Goal: Task Accomplishment & Management: Manage account settings

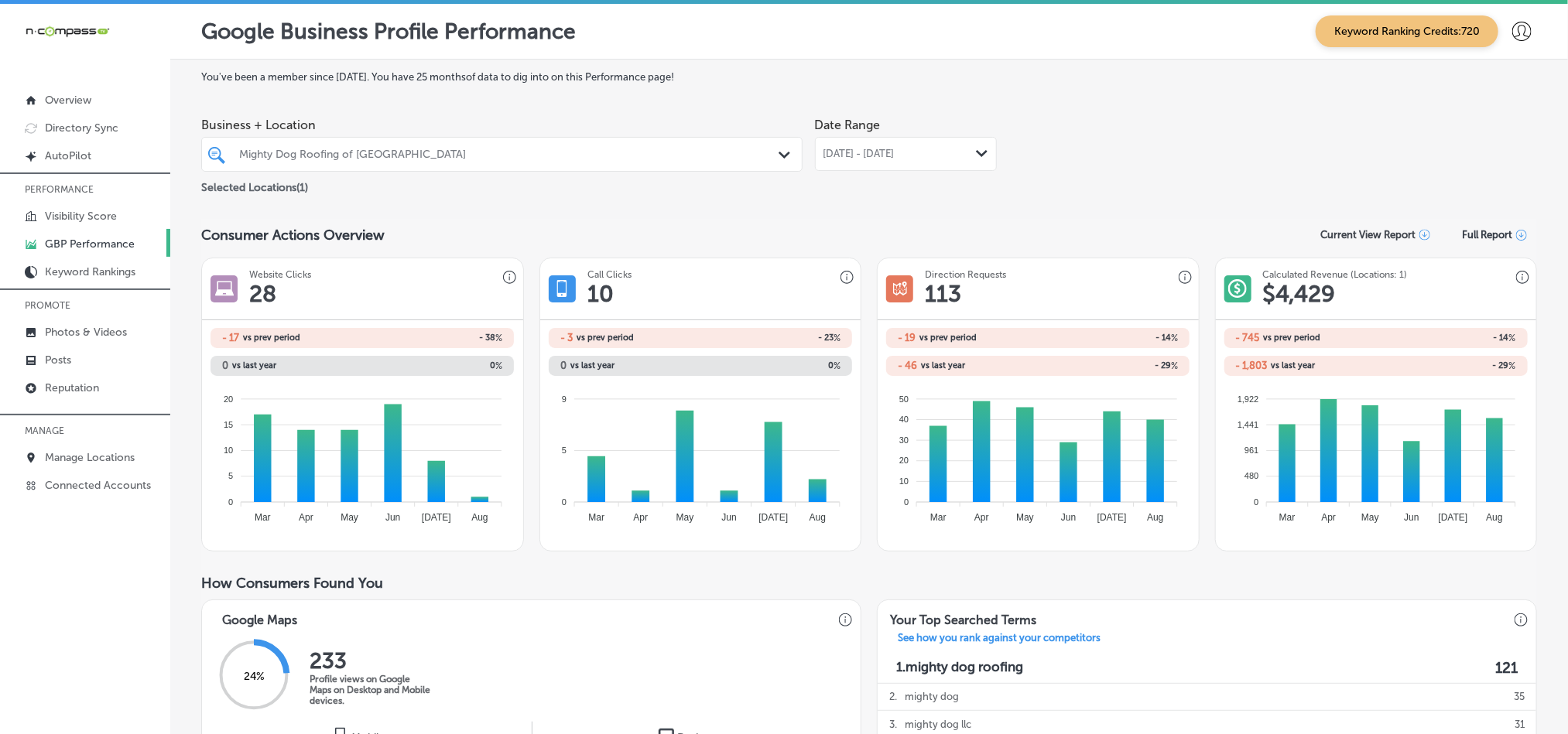
scroll to position [813, 0]
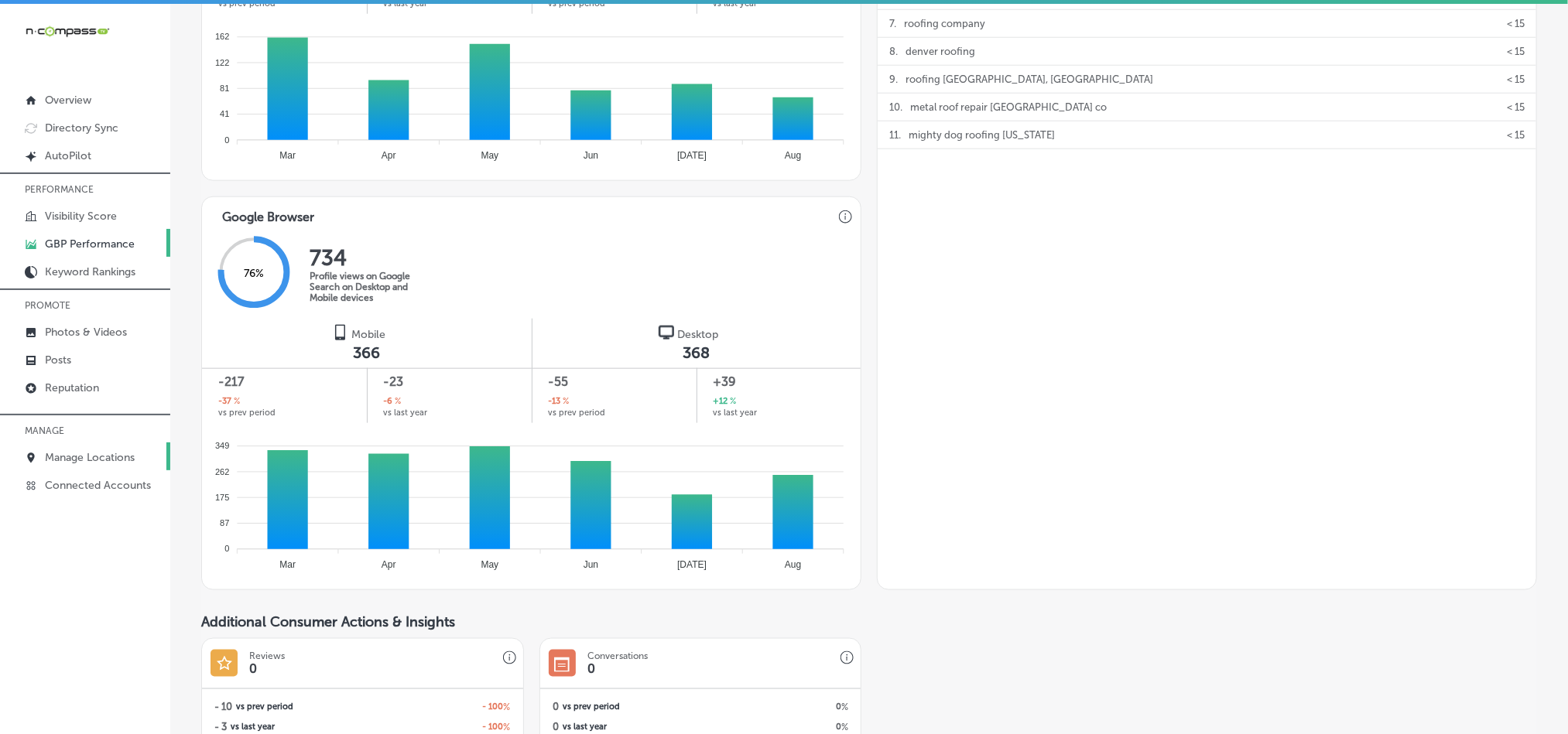
click at [86, 458] on p "Manage Locations" at bounding box center [90, 457] width 90 height 13
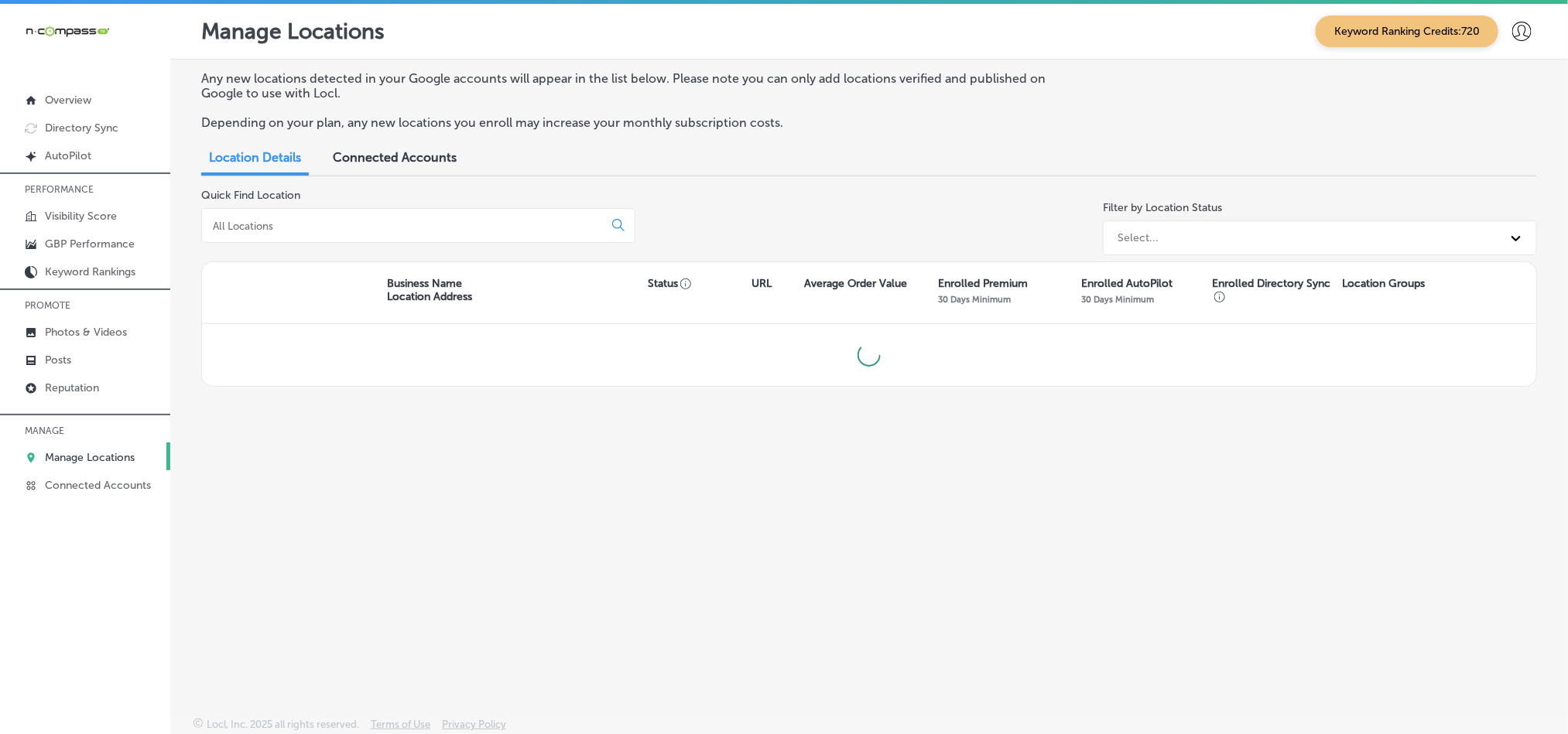
click at [323, 223] on input at bounding box center [405, 226] width 388 height 14
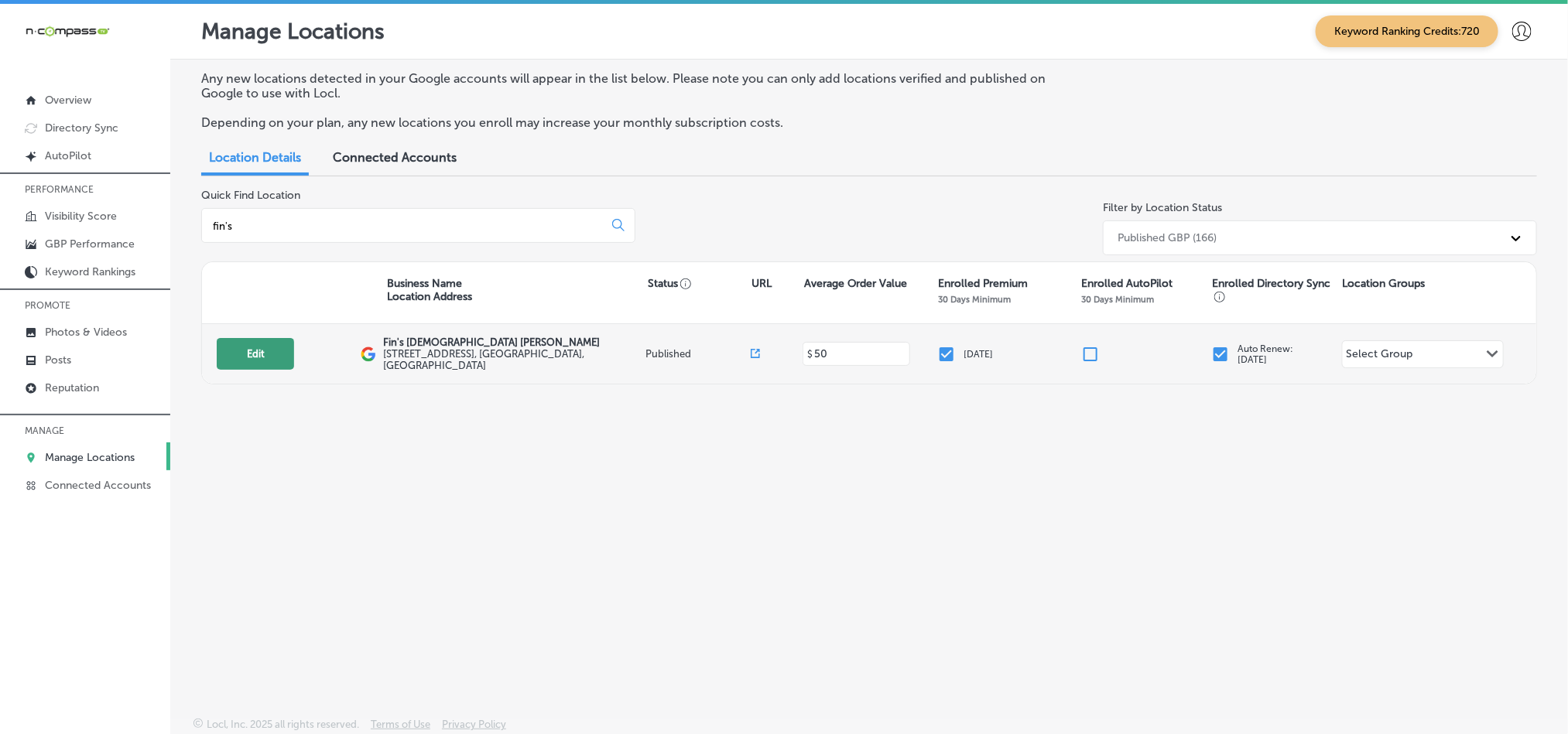
type input "fin's"
click at [237, 344] on button "Edit" at bounding box center [256, 354] width 78 height 32
select select "US"
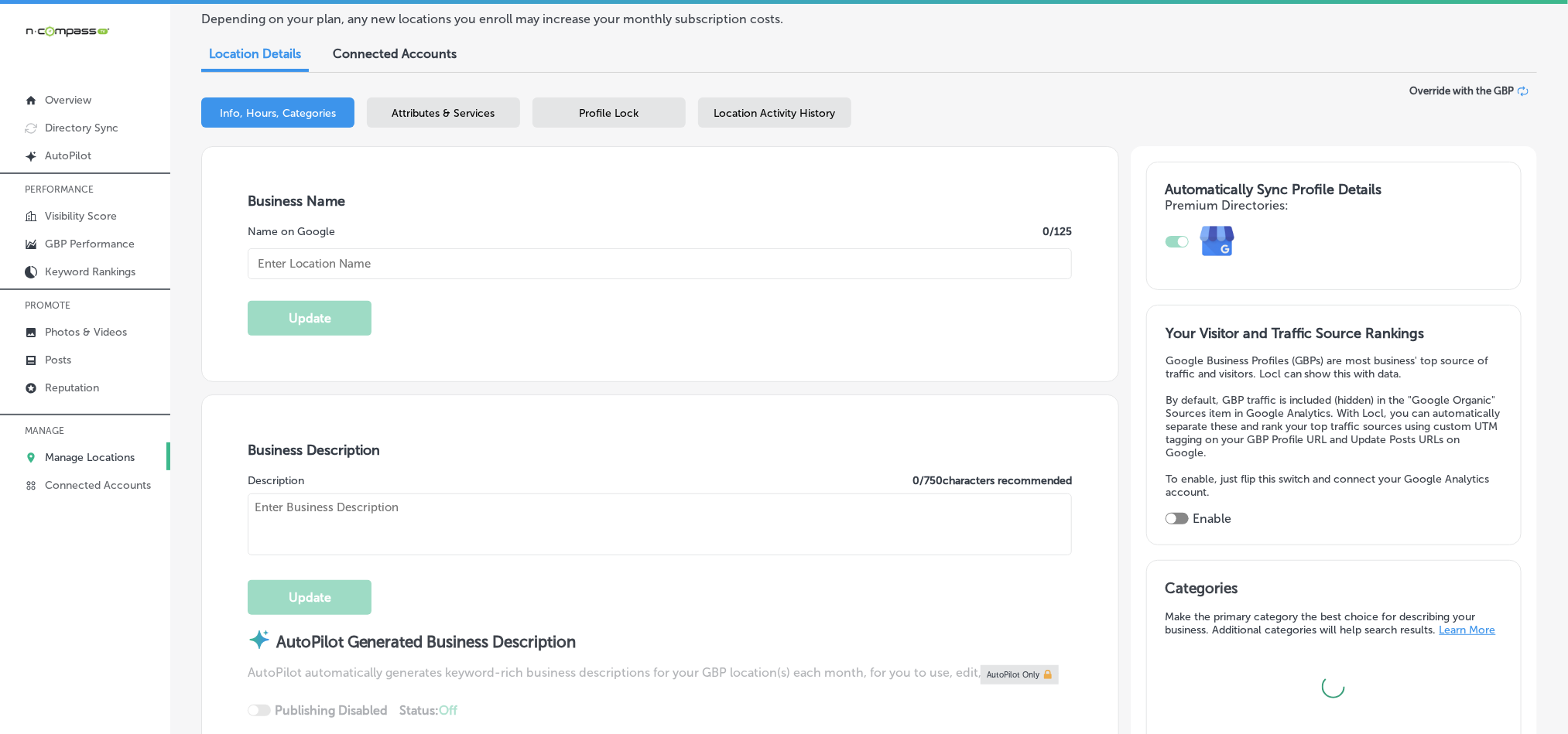
type input "Fin's [DEMOGRAPHIC_DATA] [PERSON_NAME]"
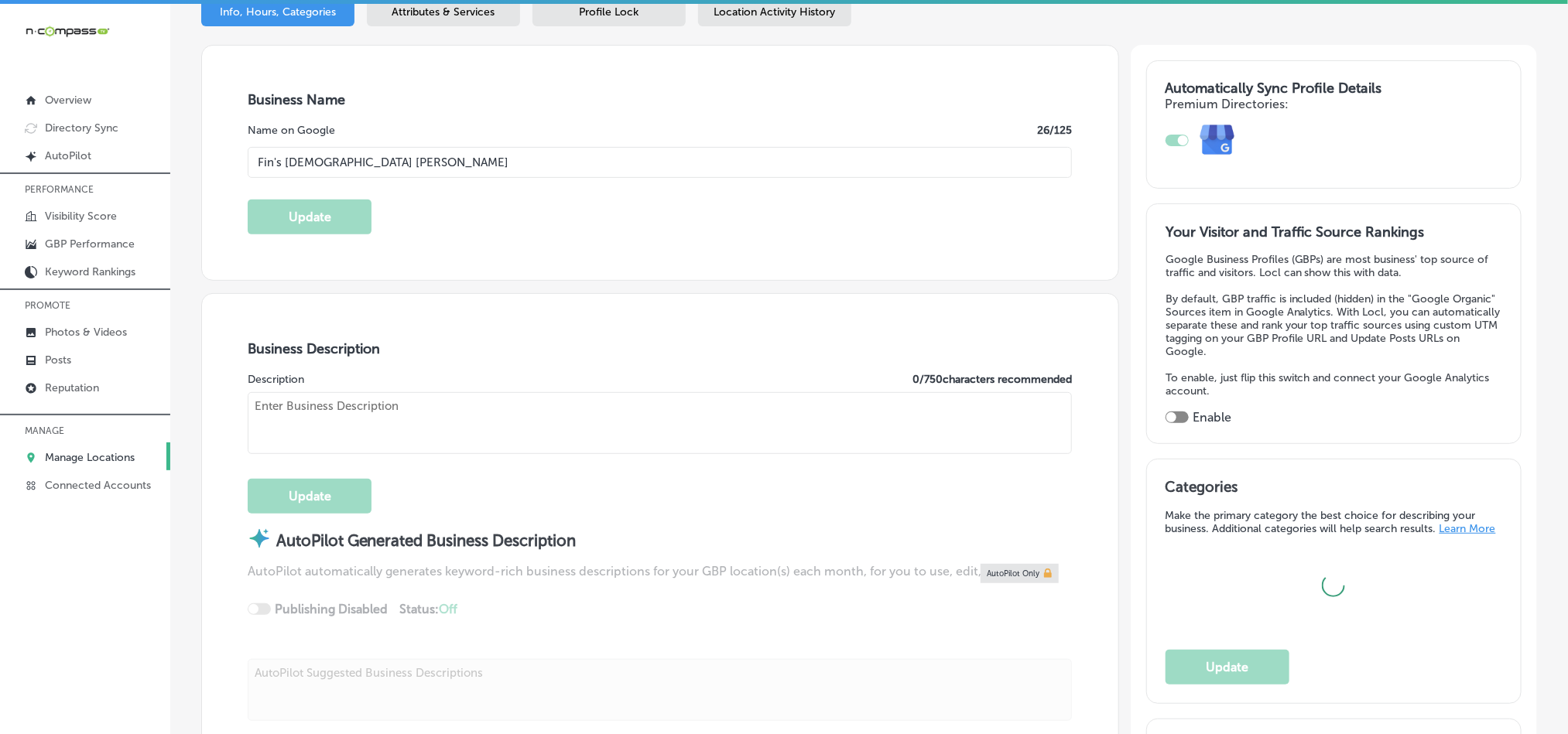
type input "[STREET_ADDRESS]"
type input "[GEOGRAPHIC_DATA]"
type input "32405"
type input "US"
type input "[URL][DOMAIN_NAME]"
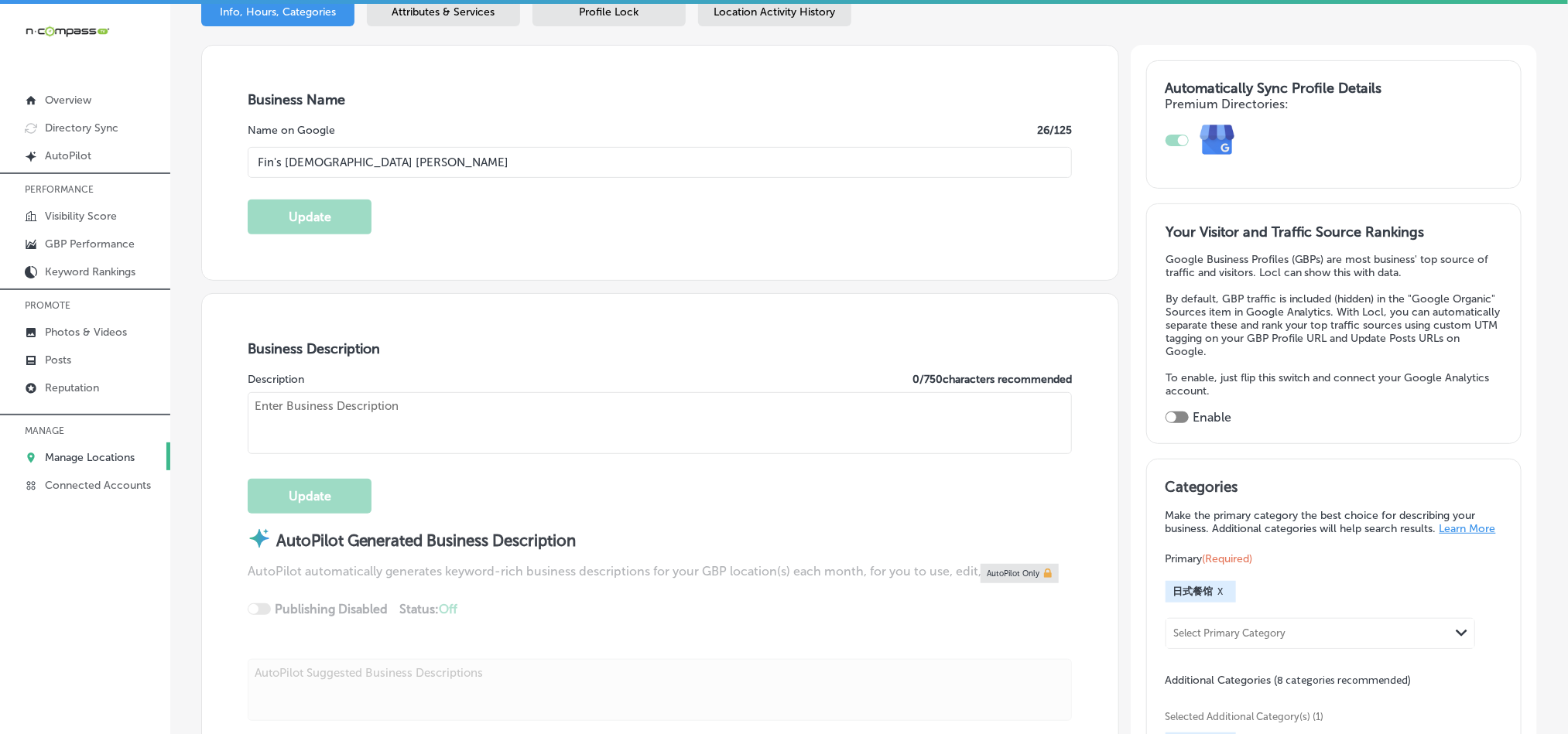
checkbox input "true"
type textarea "Since [DATE], [PERSON_NAME]’s Japanese Sushi & Grill has been a staple in [GEOG…"
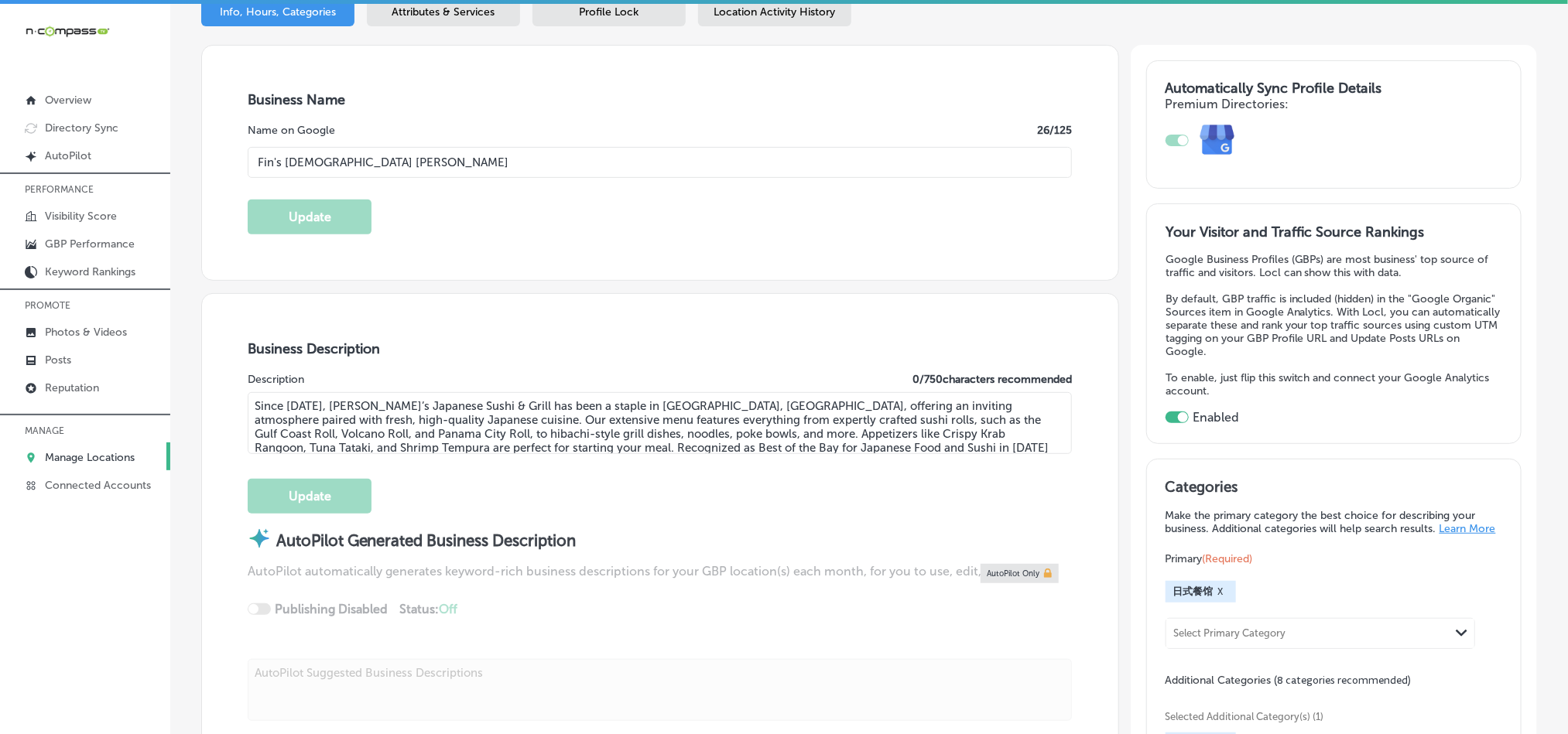
type input "[PHONE_NUMBER]"
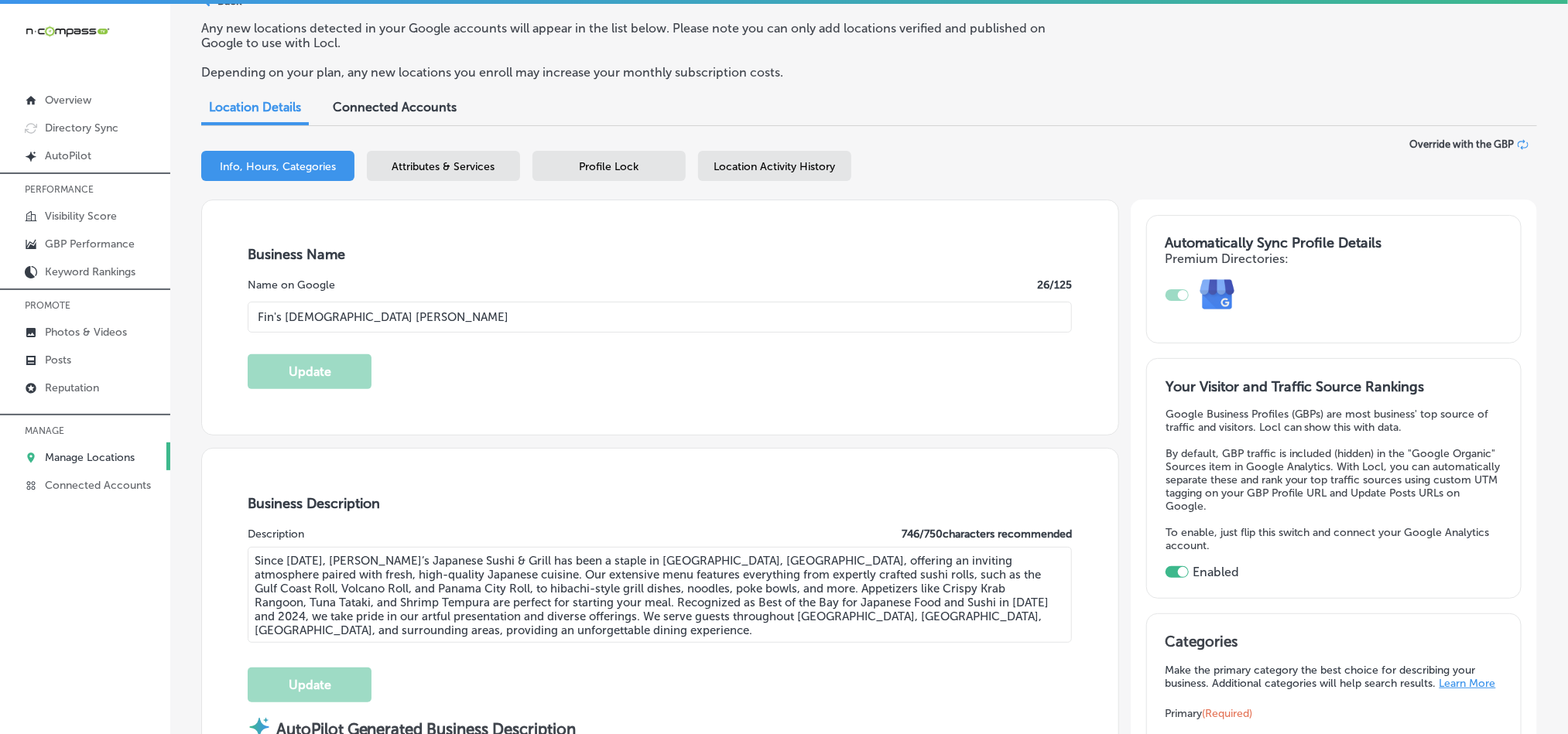
scroll to position [0, 0]
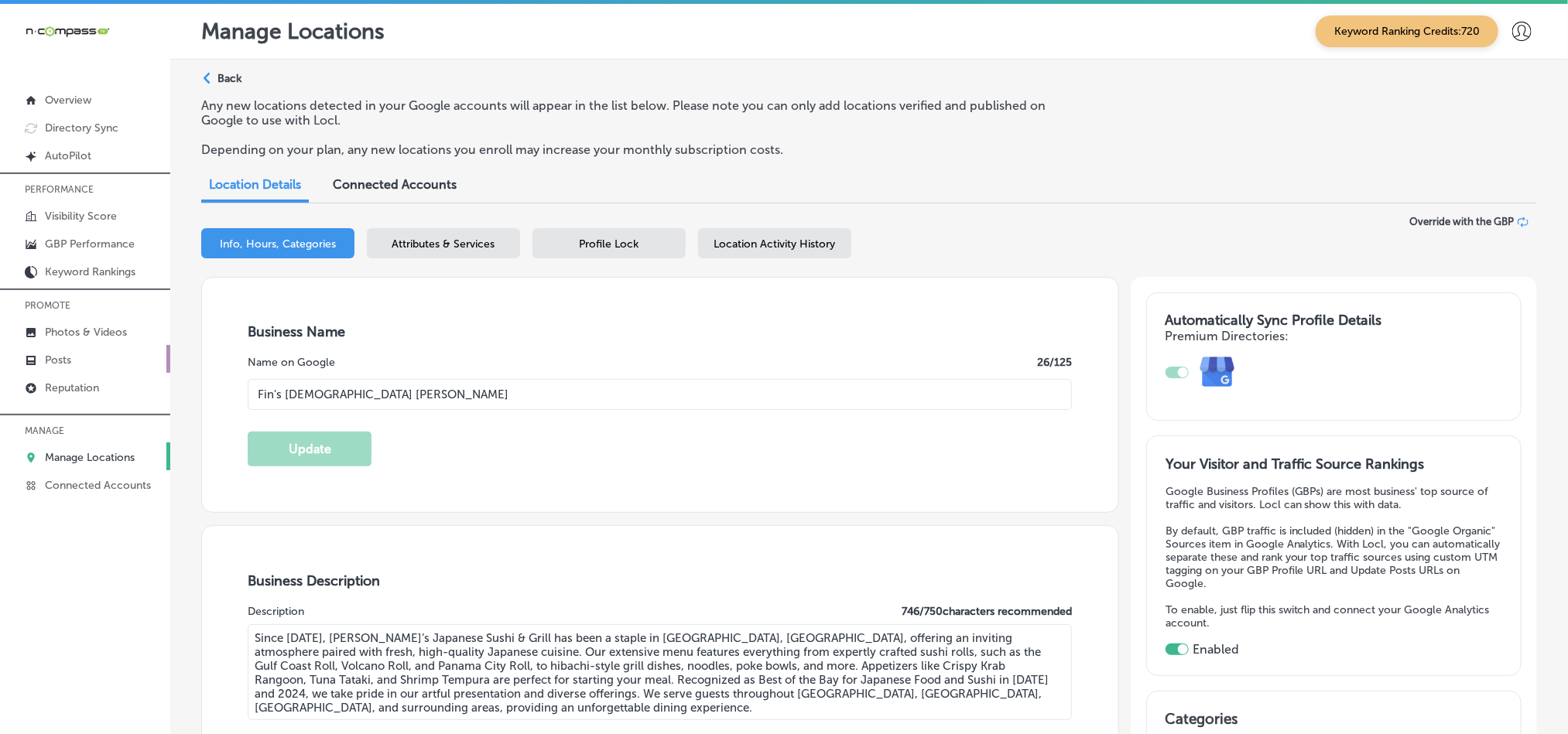
click at [52, 360] on p "Posts" at bounding box center [58, 360] width 26 height 13
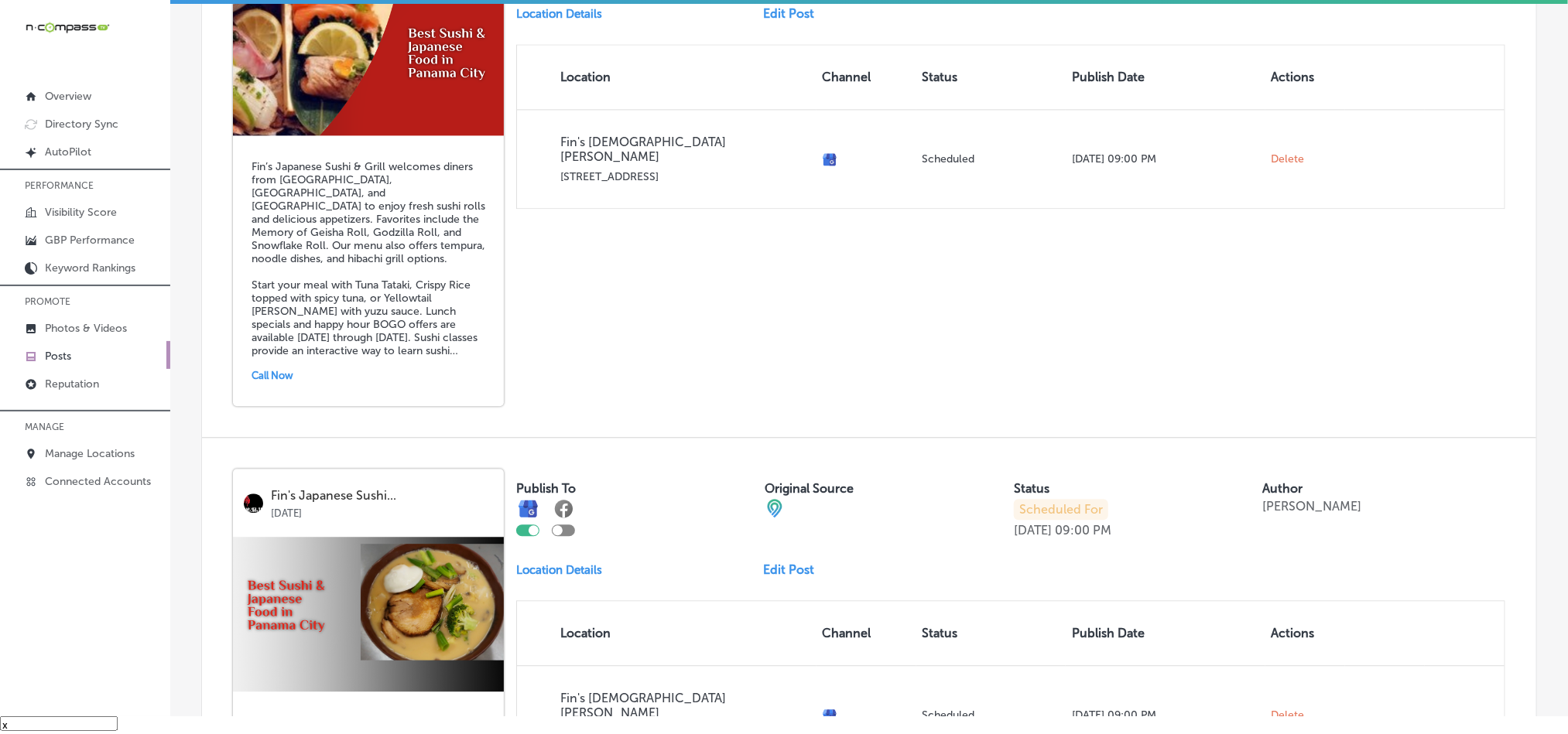
scroll to position [1729, 0]
